Goal: Entertainment & Leisure: Consume media (video, audio)

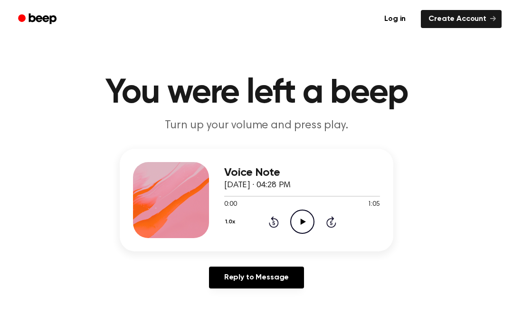
click at [303, 223] on icon at bounding box center [302, 221] width 5 height 6
click at [270, 223] on icon at bounding box center [274, 221] width 10 height 11
click at [269, 222] on icon at bounding box center [274, 221] width 10 height 11
click at [281, 219] on div "1.0x Rewind 5 seconds Play Audio Skip 5 seconds" at bounding box center [302, 221] width 156 height 24
click at [274, 218] on icon at bounding box center [274, 221] width 10 height 11
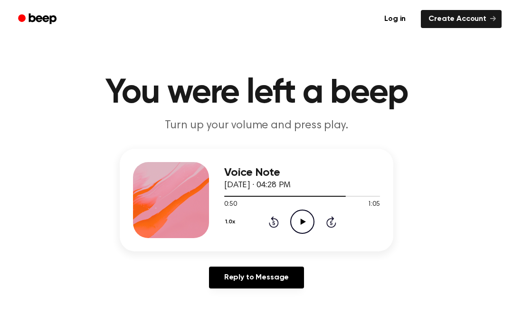
click at [280, 226] on div "1.0x Rewind 5 seconds Play Audio Skip 5 seconds" at bounding box center [302, 221] width 156 height 24
click at [288, 216] on div "1.0x Rewind 5 seconds Play Audio Skip 5 seconds" at bounding box center [302, 221] width 156 height 24
click at [277, 217] on icon "Rewind 5 seconds" at bounding box center [273, 222] width 10 height 12
click at [276, 217] on icon "Rewind 5 seconds" at bounding box center [273, 222] width 10 height 12
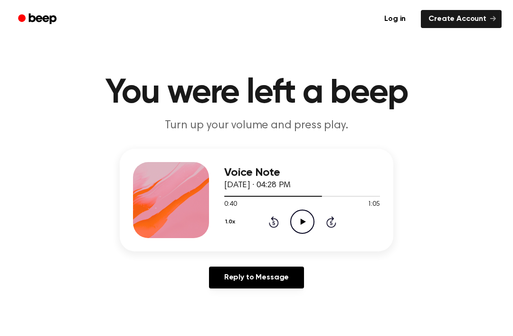
click at [273, 221] on icon at bounding box center [273, 223] width 2 height 4
click at [275, 215] on div "1.0x Rewind 5 seconds Play Audio Skip 5 seconds" at bounding box center [302, 221] width 156 height 24
click at [273, 217] on icon at bounding box center [274, 221] width 10 height 11
click at [281, 220] on div "1.0x Rewind 5 seconds Play Audio Skip 5 seconds" at bounding box center [302, 221] width 156 height 24
click at [278, 217] on icon "Rewind 5 seconds" at bounding box center [273, 222] width 10 height 12
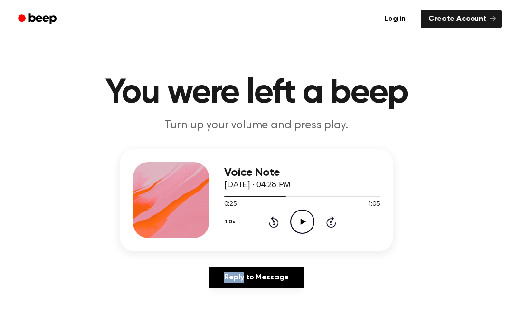
click at [278, 224] on icon at bounding box center [274, 221] width 10 height 11
click at [279, 225] on div "1.0x Rewind 5 seconds Play Audio Skip 5 seconds" at bounding box center [302, 221] width 156 height 24
click at [275, 223] on icon "Rewind 5 seconds" at bounding box center [273, 222] width 10 height 12
click at [275, 222] on icon "Rewind 5 seconds" at bounding box center [273, 222] width 10 height 12
click at [275, 217] on icon "Rewind 5 seconds" at bounding box center [273, 222] width 10 height 12
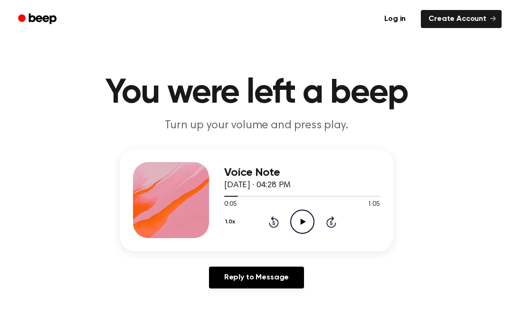
click at [272, 220] on icon "Rewind 5 seconds" at bounding box center [273, 222] width 10 height 12
click at [272, 216] on icon "Rewind 5 seconds" at bounding box center [273, 222] width 10 height 12
